Goal: Information Seeking & Learning: Learn about a topic

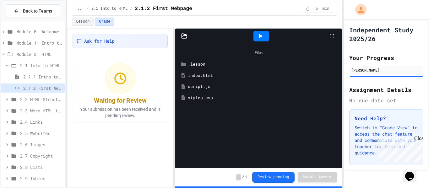
click at [118, 82] on icon at bounding box center [120, 78] width 13 height 13
click at [116, 77] on circle at bounding box center [120, 78] width 10 height 10
click at [260, 39] on icon at bounding box center [260, 36] width 8 height 8
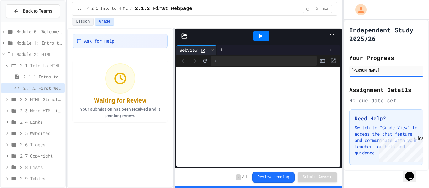
click at [259, 35] on icon at bounding box center [260, 36] width 3 height 4
click at [85, 26] on div "Lesson Grade" at bounding box center [204, 23] width 275 height 11
click at [84, 24] on button "Lesson" at bounding box center [83, 22] width 22 height 8
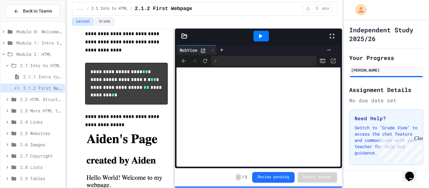
scroll to position [64, 0]
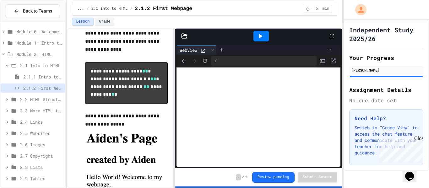
click at [143, 89] on span "**" at bounding box center [146, 86] width 6 height 5
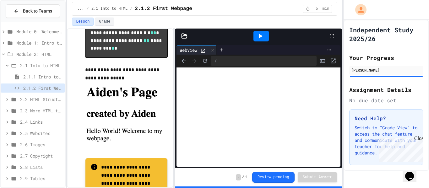
scroll to position [114, 0]
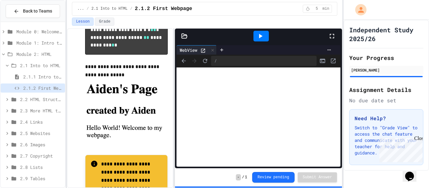
click at [191, 51] on div "WebView" at bounding box center [188, 50] width 24 height 7
click at [184, 38] on icon at bounding box center [184, 36] width 5 height 4
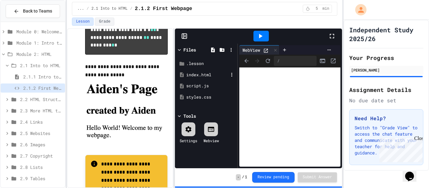
click at [201, 76] on div "index.html" at bounding box center [207, 75] width 42 height 6
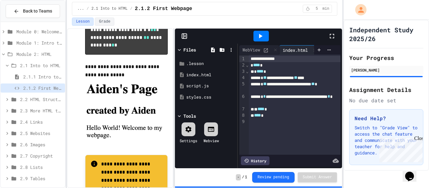
click at [305, 77] on div "**********" at bounding box center [295, 78] width 92 height 6
click at [264, 31] on div at bounding box center [260, 36] width 15 height 11
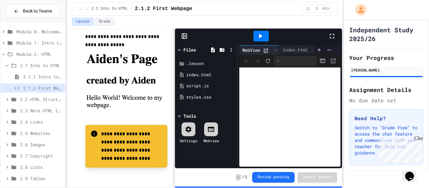
scroll to position [160, 0]
click at [195, 73] on div "index.html" at bounding box center [207, 75] width 42 height 6
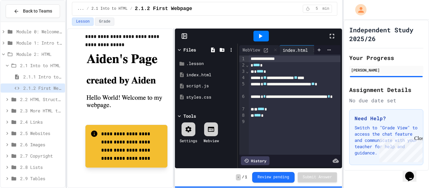
click at [34, 66] on span "2.1 Into to HTML" at bounding box center [41, 65] width 42 height 7
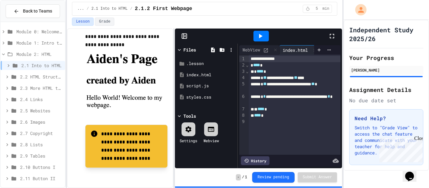
click at [42, 79] on span "2.2 HTML Structure" at bounding box center [41, 76] width 42 height 7
click at [45, 88] on span "2.2.1 HTML Structure" at bounding box center [42, 88] width 39 height 7
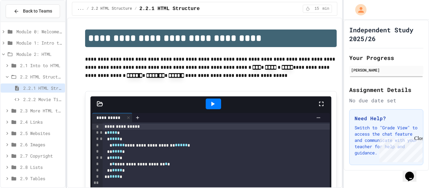
click at [46, 80] on span "2.2 HTML Structure" at bounding box center [41, 76] width 42 height 7
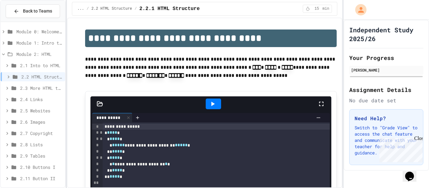
click at [46, 80] on span "2.2 HTML Structure" at bounding box center [41, 76] width 41 height 7
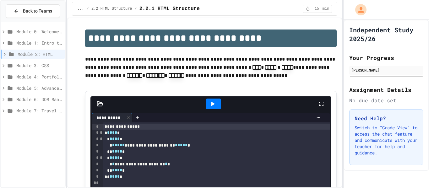
click at [22, 42] on span "Module 1: Intro to the Web" at bounding box center [39, 43] width 46 height 7
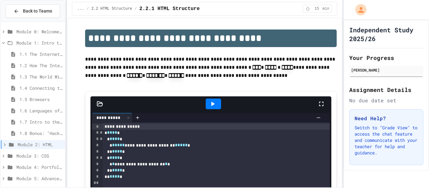
scroll to position [25, 0]
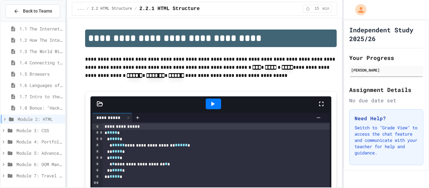
click at [37, 96] on span "1.7 Intro to the Web Review" at bounding box center [40, 96] width 43 height 7
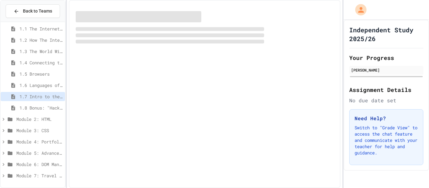
scroll to position [20, 0]
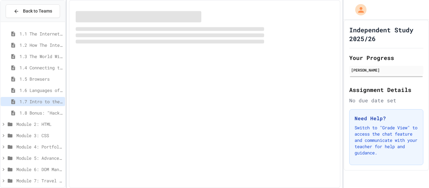
click at [27, 38] on div at bounding box center [33, 94] width 64 height 181
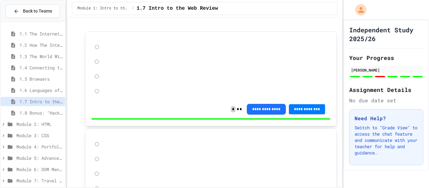
click at [29, 26] on span "Module 1: Intro to the Web" at bounding box center [39, 22] width 46 height 7
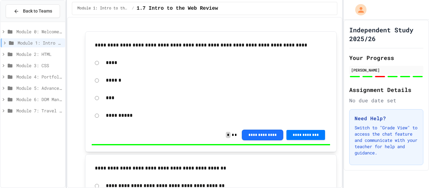
scroll to position [0, 0]
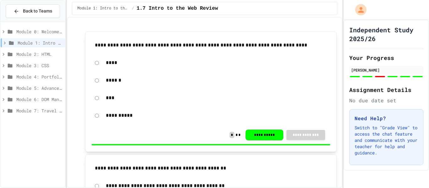
click at [17, 53] on span "Module 2: HTML" at bounding box center [39, 54] width 46 height 7
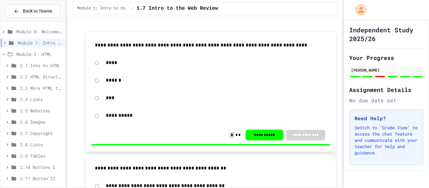
click at [32, 66] on span "2.1 Into to HTML" at bounding box center [41, 65] width 42 height 7
click at [35, 80] on span "2.1.1 Intro to HTML" at bounding box center [42, 76] width 39 height 7
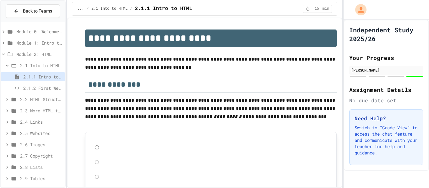
click at [40, 86] on span "2.1.2 First Webpage" at bounding box center [42, 88] width 39 height 7
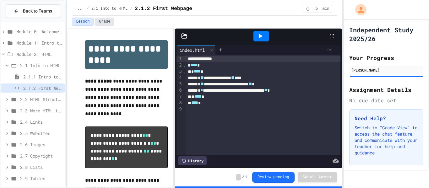
click at [105, 24] on button "Grade" at bounding box center [104, 22] width 19 height 8
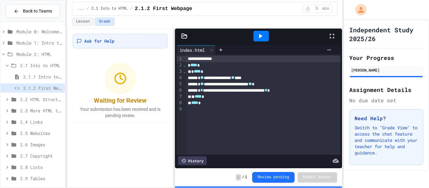
click at [48, 65] on span "2.1 Into to HTML" at bounding box center [41, 65] width 42 height 7
